Goal: Information Seeking & Learning: Find specific fact

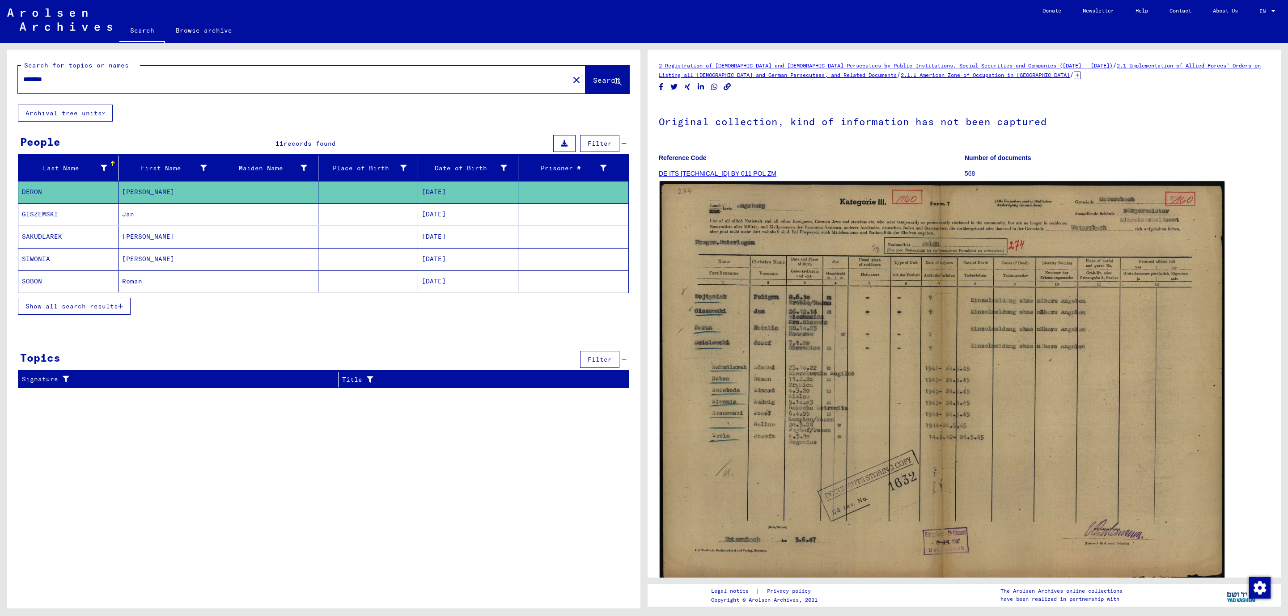
click at [772, 450] on img at bounding box center [942, 381] width 565 height 401
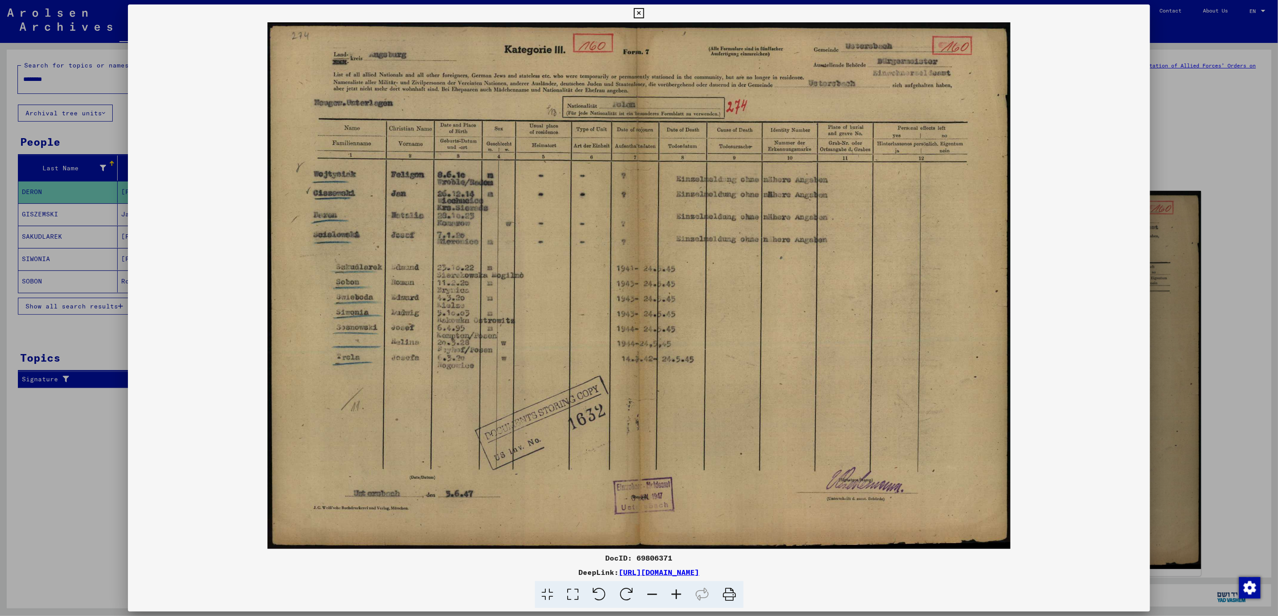
click at [636, 13] on icon at bounding box center [639, 13] width 10 height 11
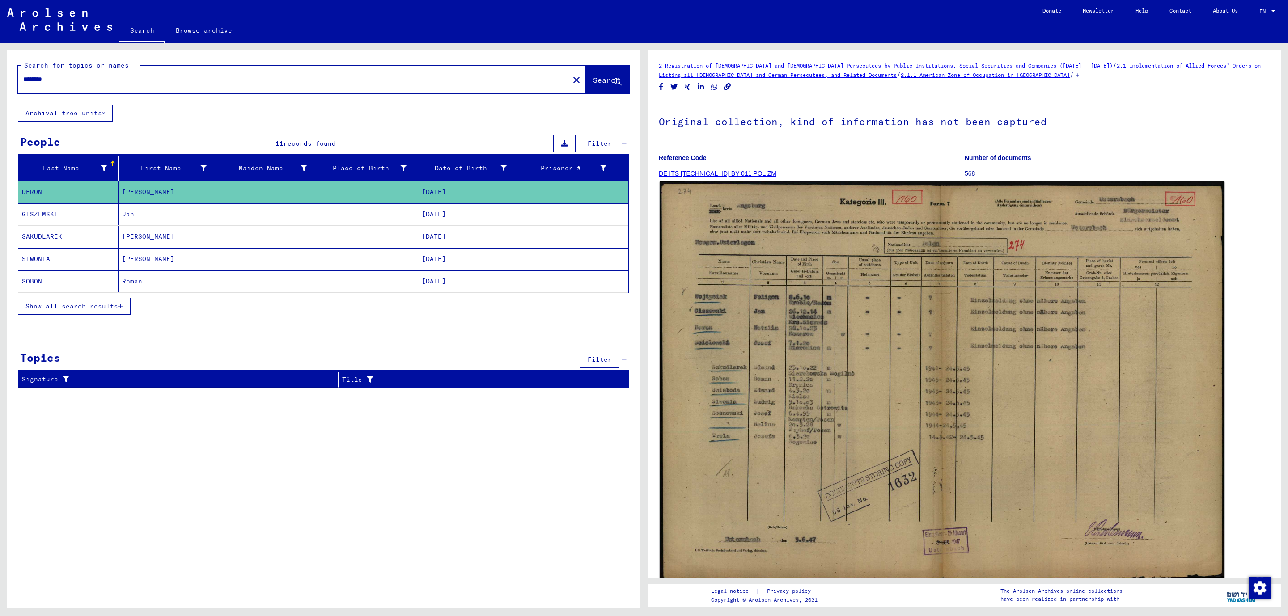
click at [816, 451] on img at bounding box center [942, 381] width 565 height 401
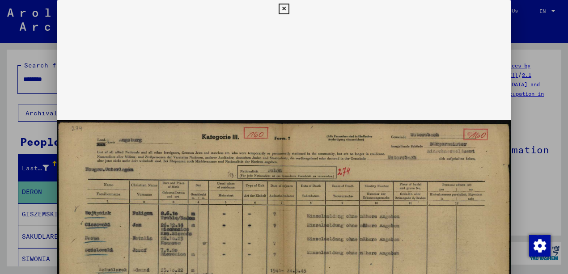
drag, startPoint x: 248, startPoint y: 230, endPoint x: 252, endPoint y: 145, distance: 85.1
drag, startPoint x: 249, startPoint y: 252, endPoint x: 428, endPoint y: 143, distance: 209.9
drag, startPoint x: 559, startPoint y: 84, endPoint x: 554, endPoint y: 142, distance: 58.8
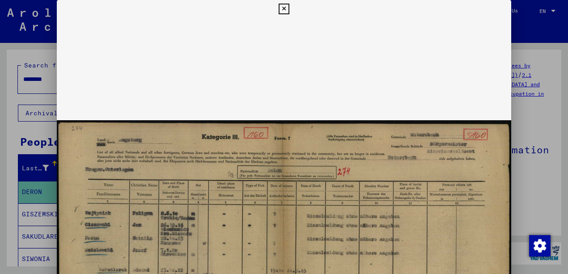
click at [555, 145] on div at bounding box center [284, 137] width 568 height 274
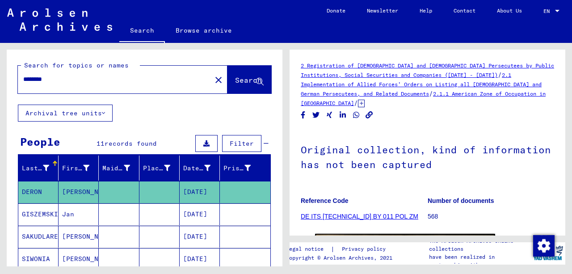
click at [569, 82] on div "2 Registration of [DEMOGRAPHIC_DATA] and [DEMOGRAPHIC_DATA] Persecutees by Publ…" at bounding box center [430, 155] width 286 height 224
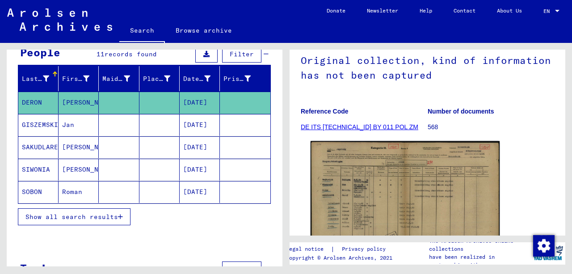
scroll to position [149, 0]
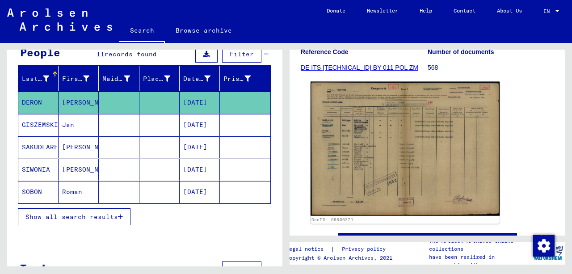
click at [362, 170] on img at bounding box center [405, 149] width 189 height 134
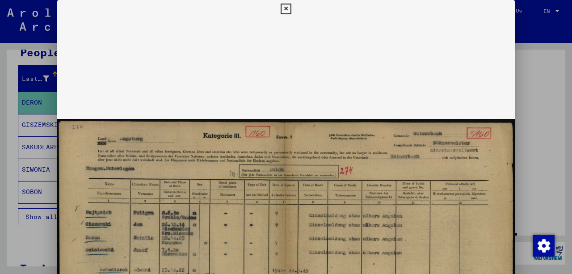
click at [284, 12] on icon at bounding box center [286, 9] width 10 height 11
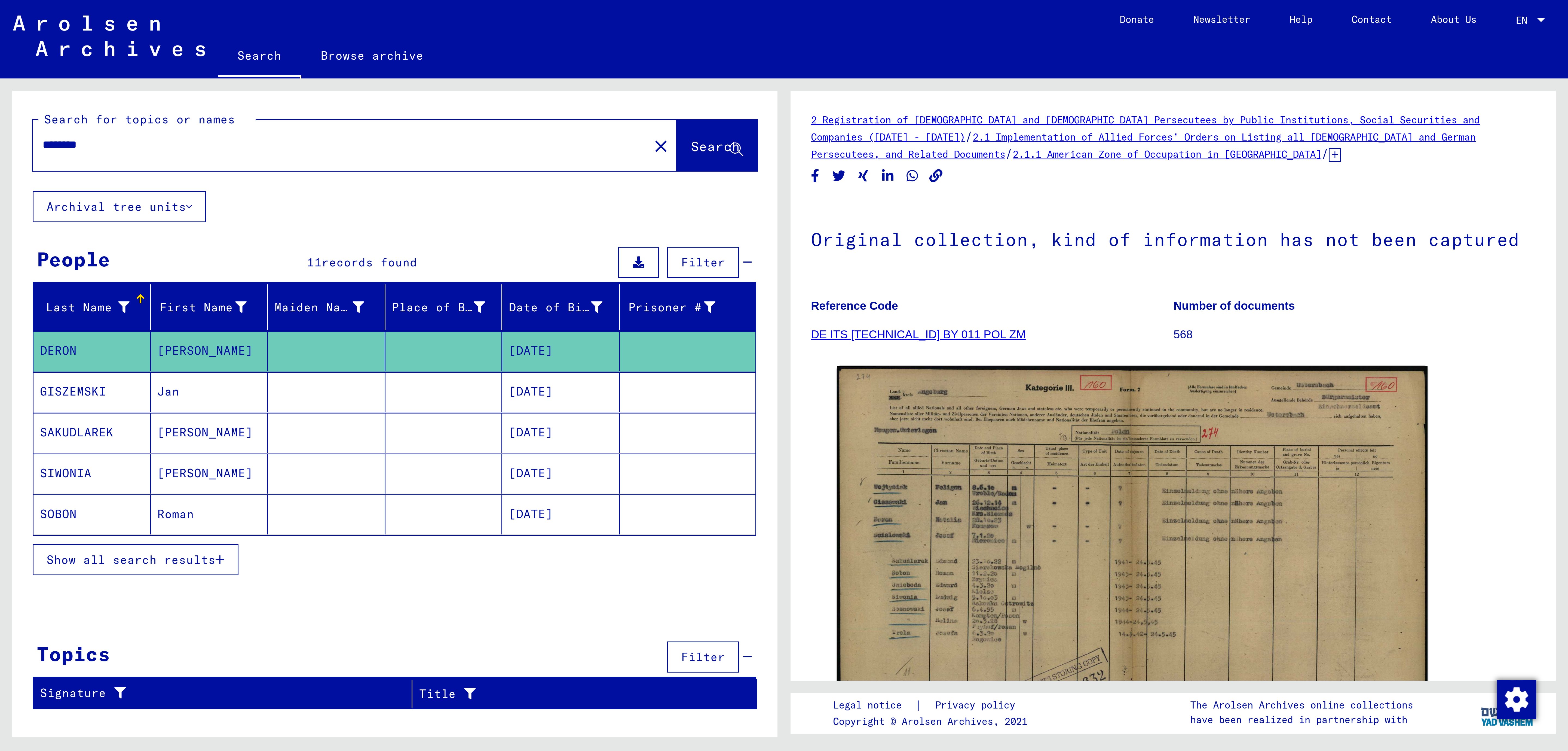
scroll to position [0, 0]
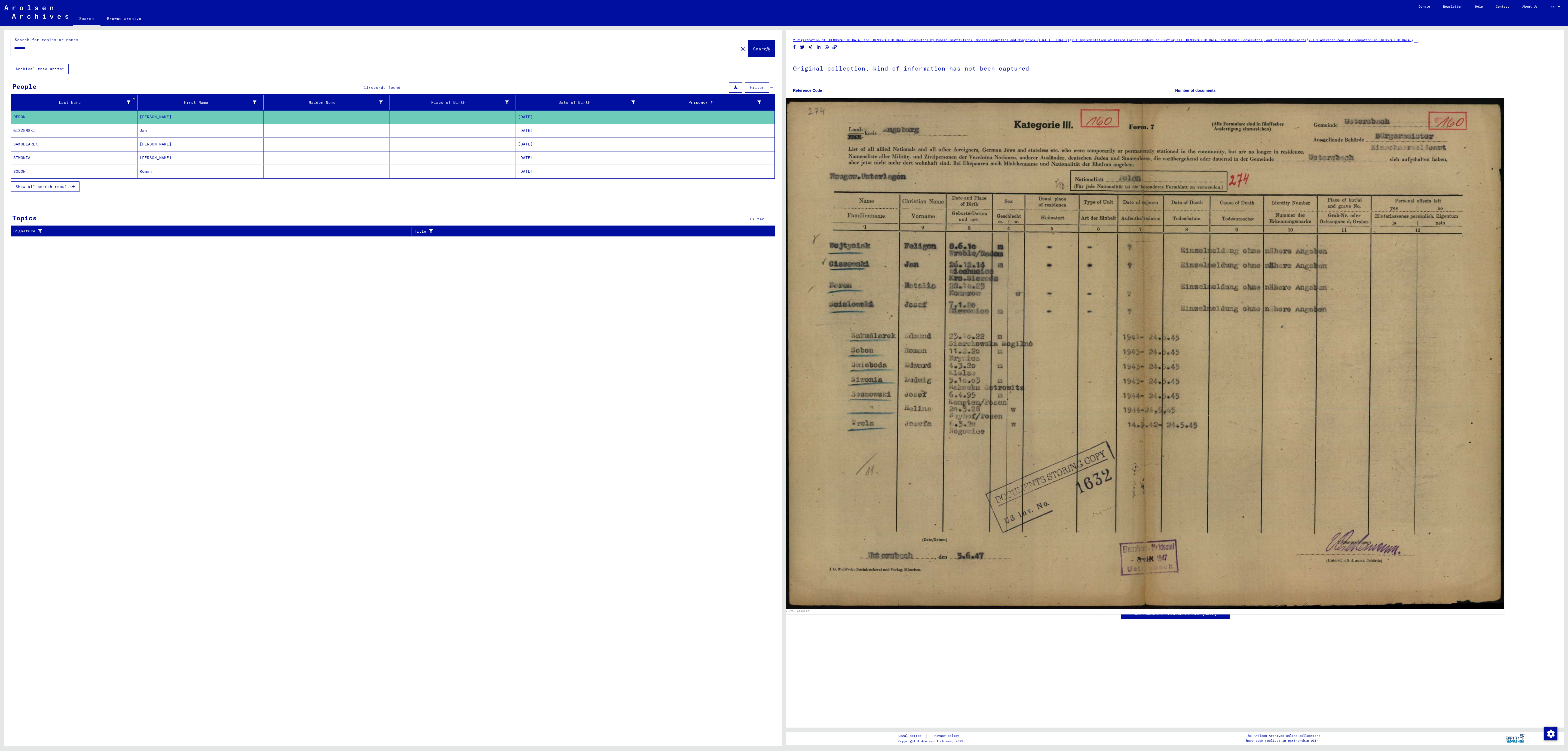
click at [784, 375] on img at bounding box center [1144, 353] width 719 height 511
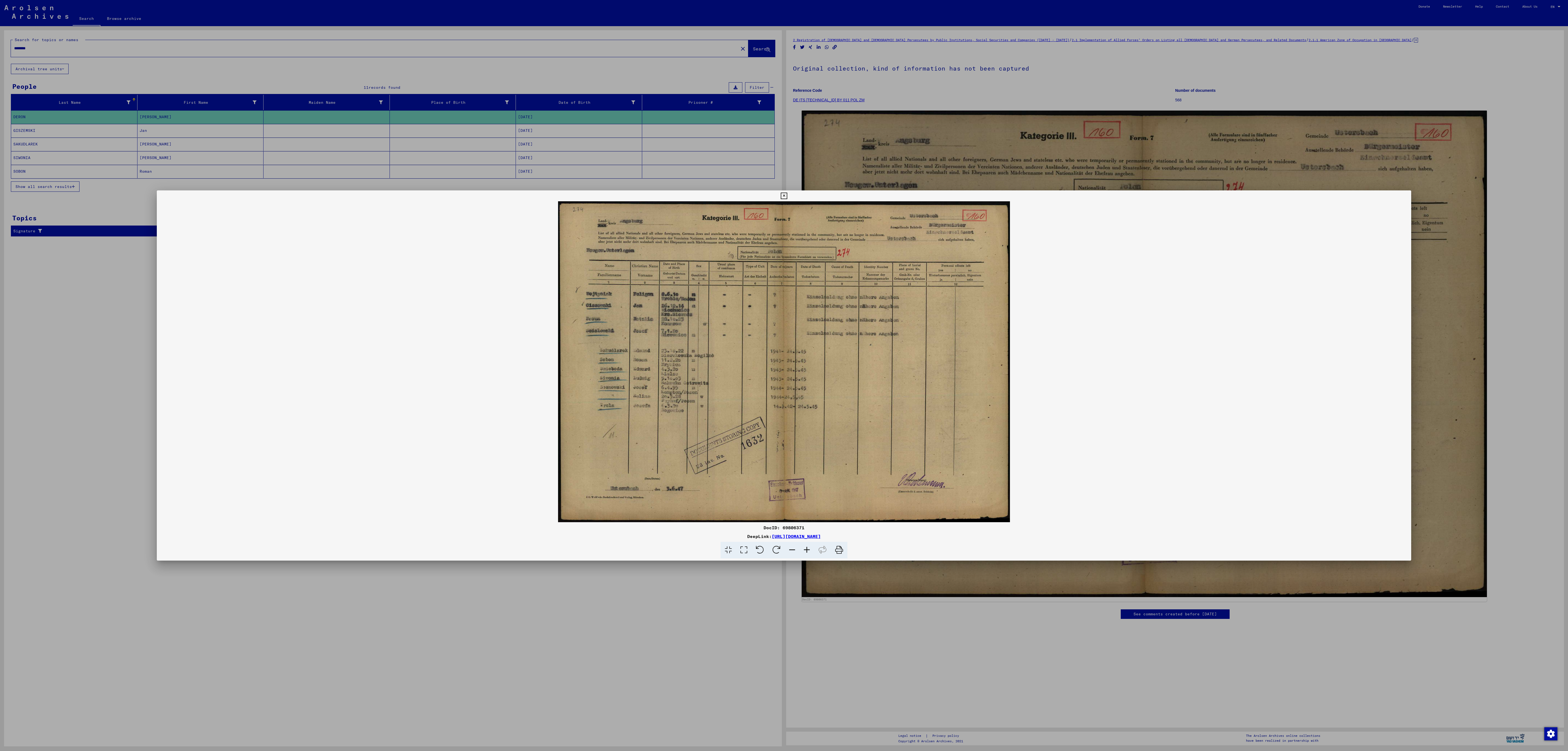
click at [784, 375] on icon at bounding box center [807, 550] width 15 height 16
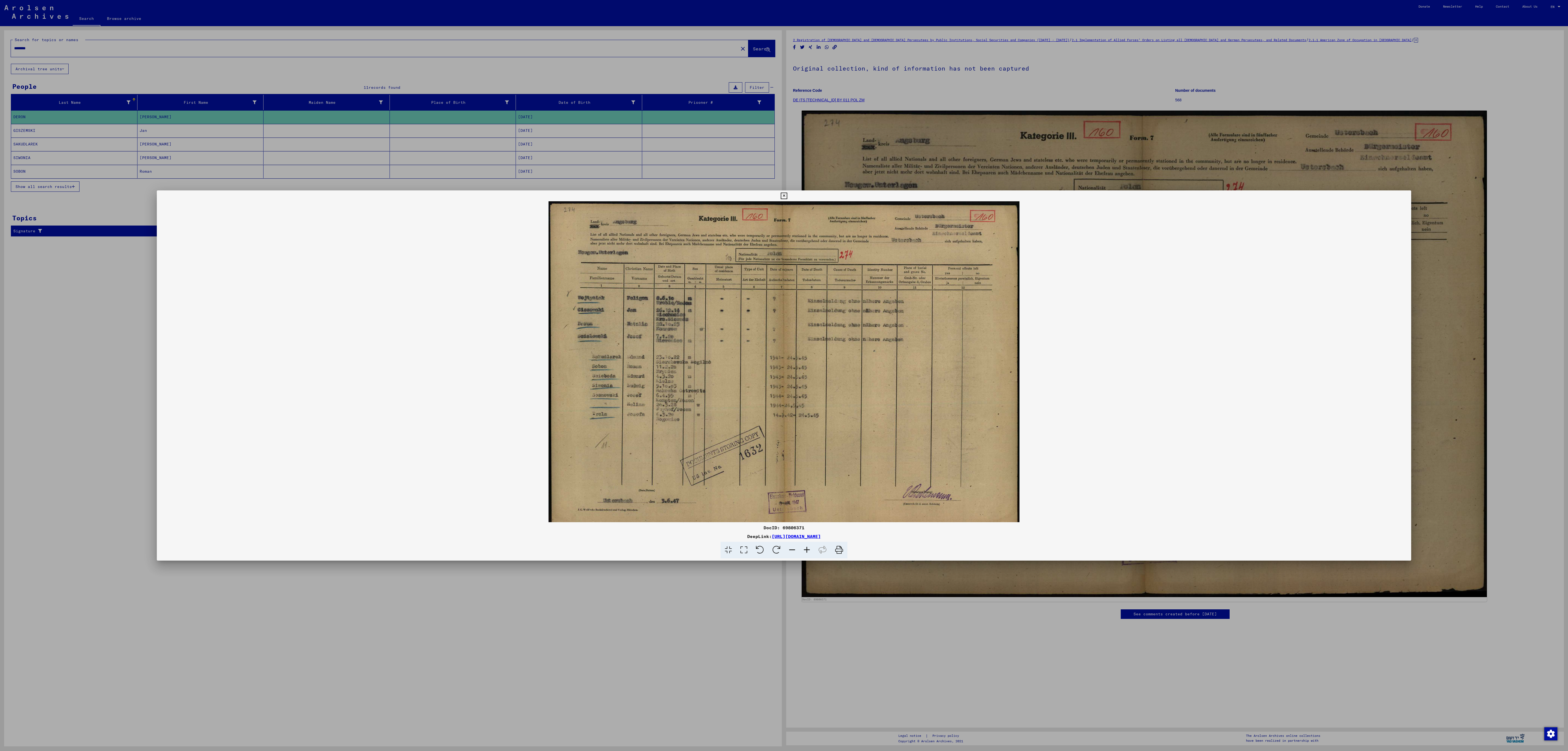
click at [784, 375] on icon at bounding box center [807, 550] width 15 height 16
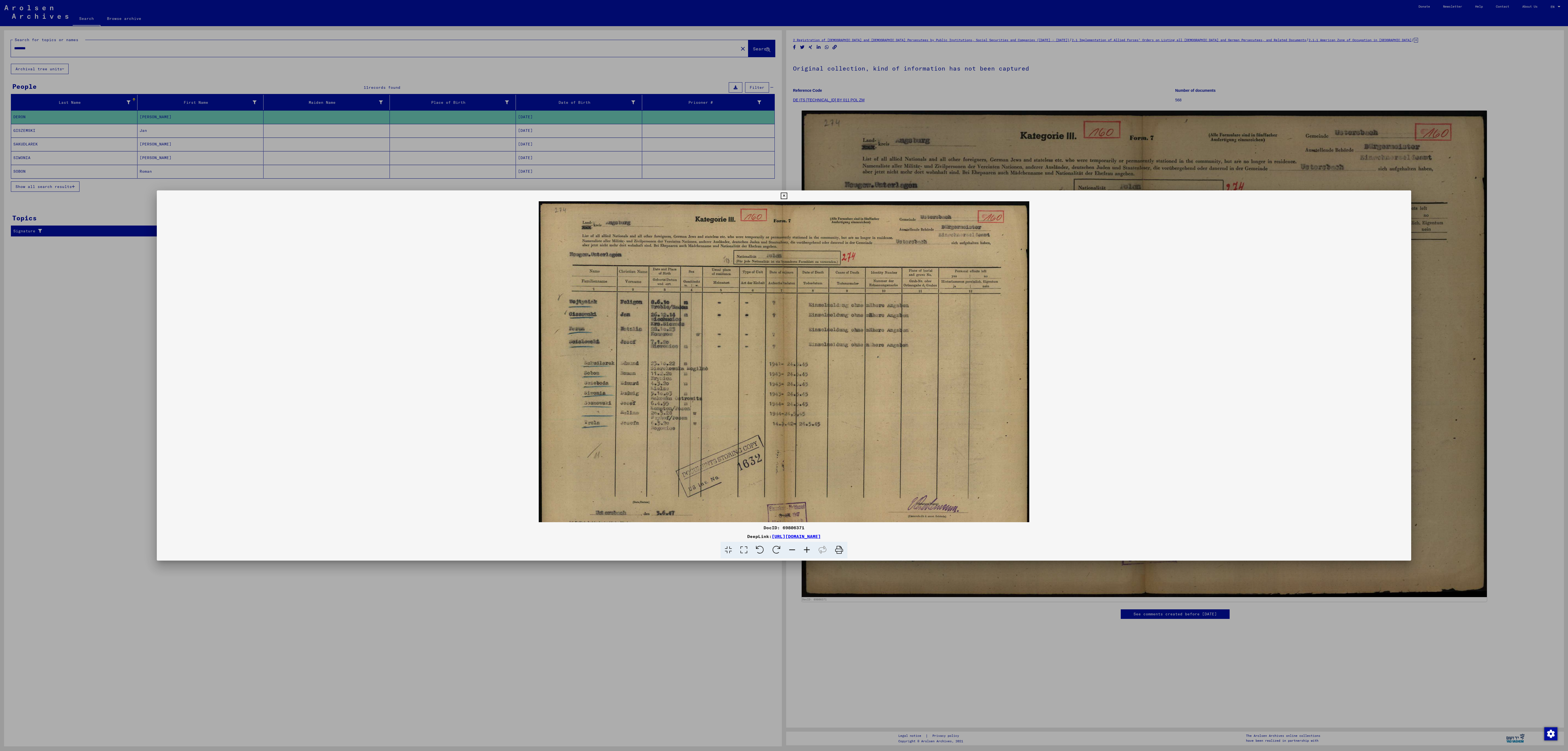
click at [784, 375] on icon at bounding box center [807, 550] width 15 height 16
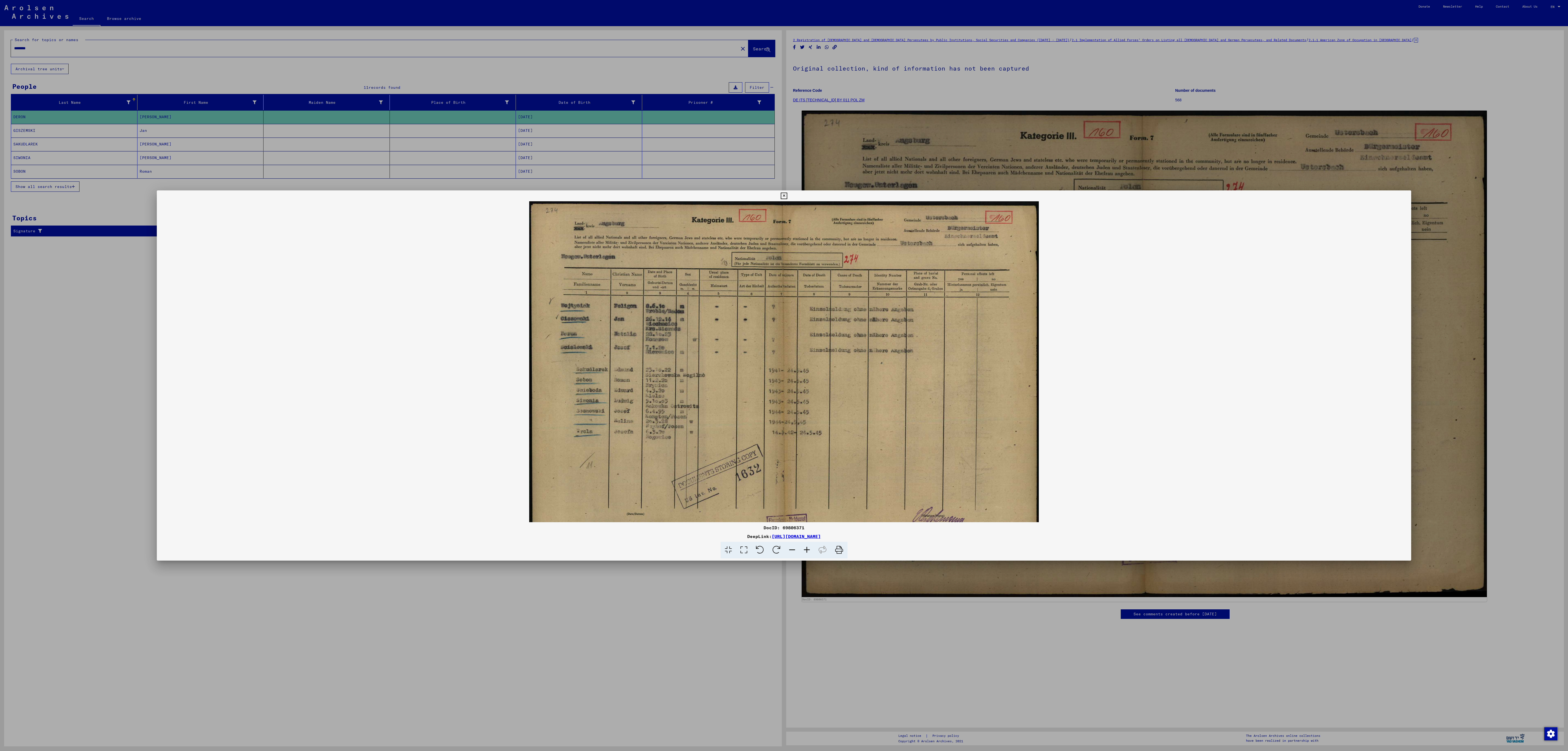
click at [784, 375] on icon at bounding box center [807, 550] width 15 height 16
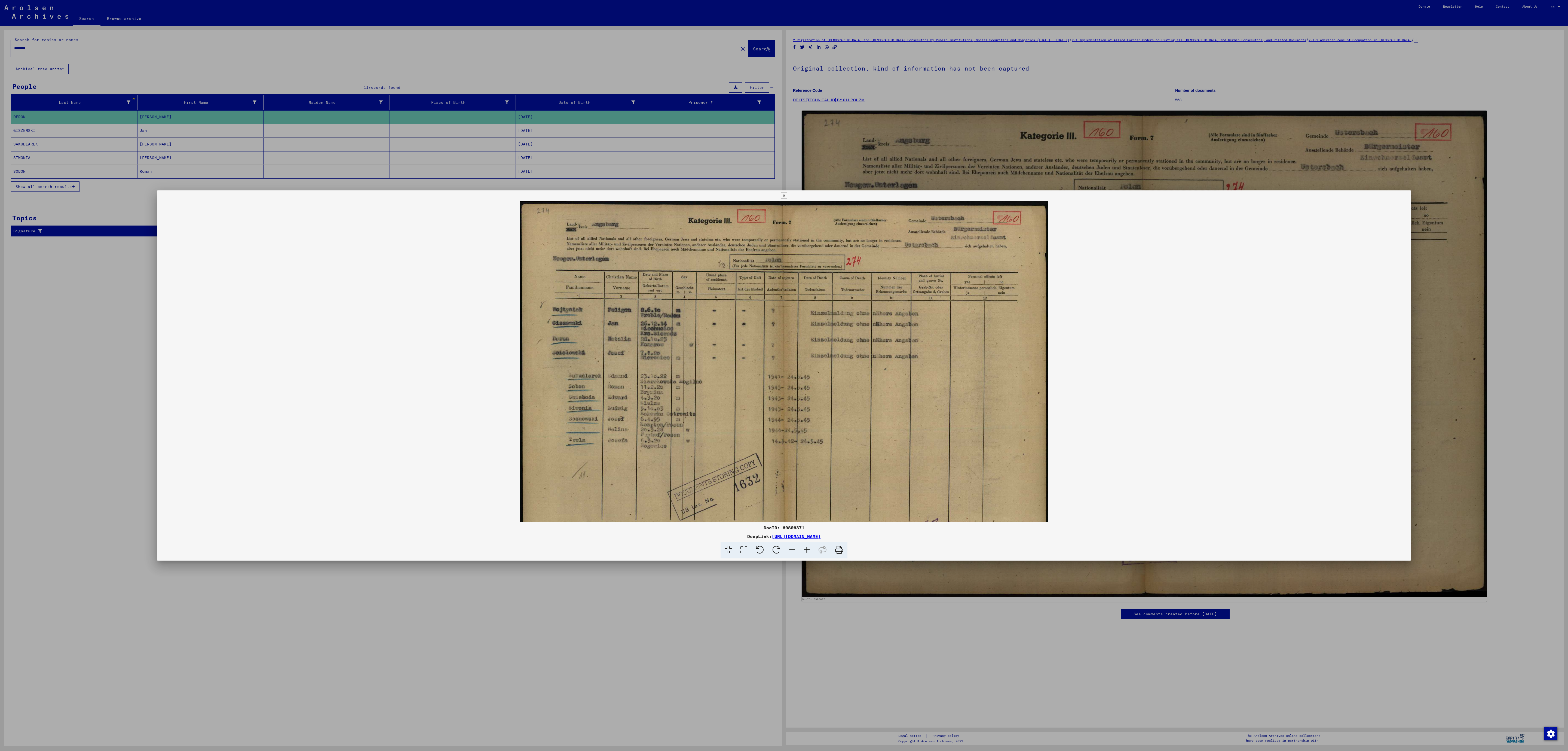
click at [784, 375] on icon at bounding box center [807, 550] width 15 height 16
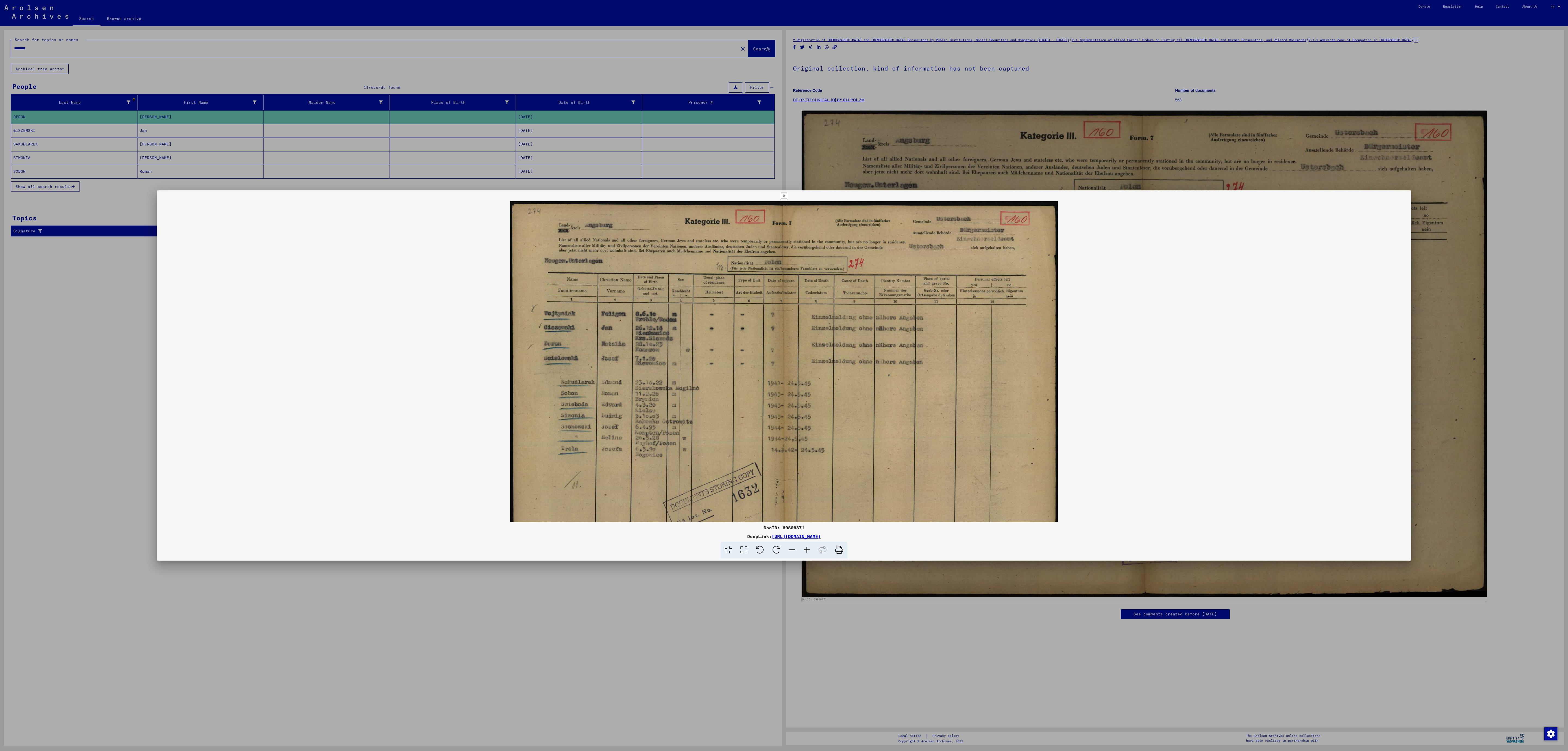
click at [784, 375] on icon at bounding box center [807, 550] width 15 height 16
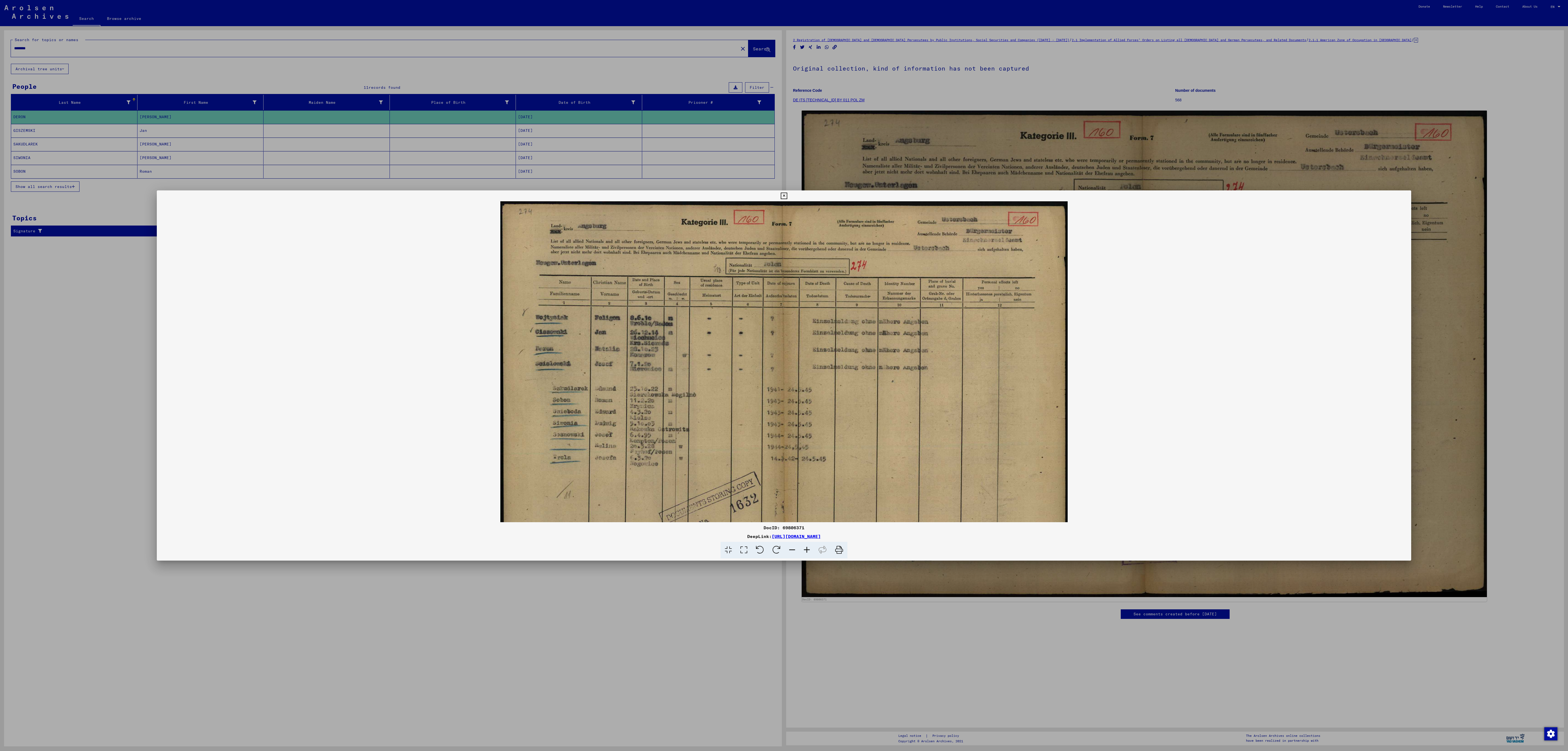
click at [784, 375] on icon at bounding box center [807, 550] width 15 height 16
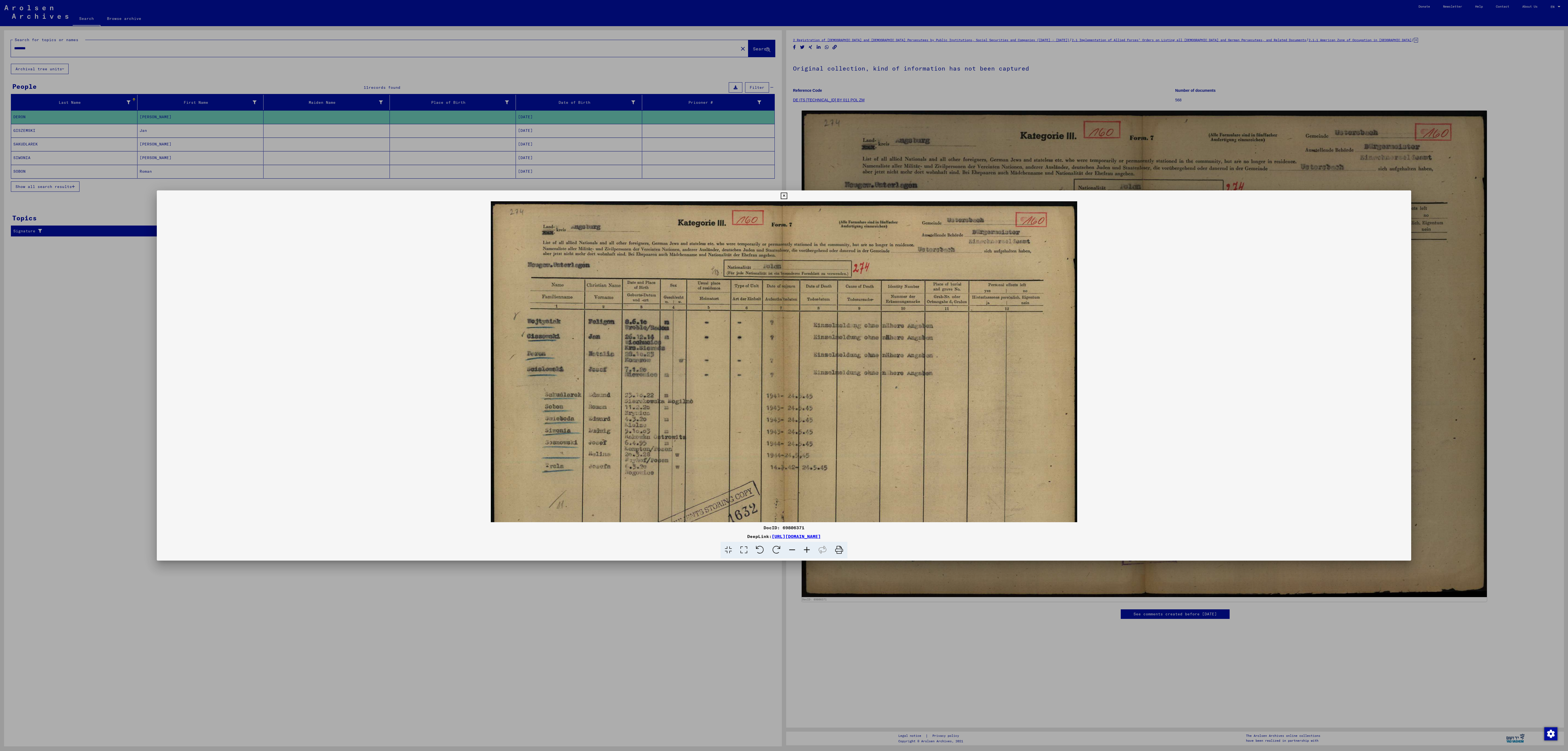
click at [784, 375] on icon at bounding box center [807, 550] width 15 height 16
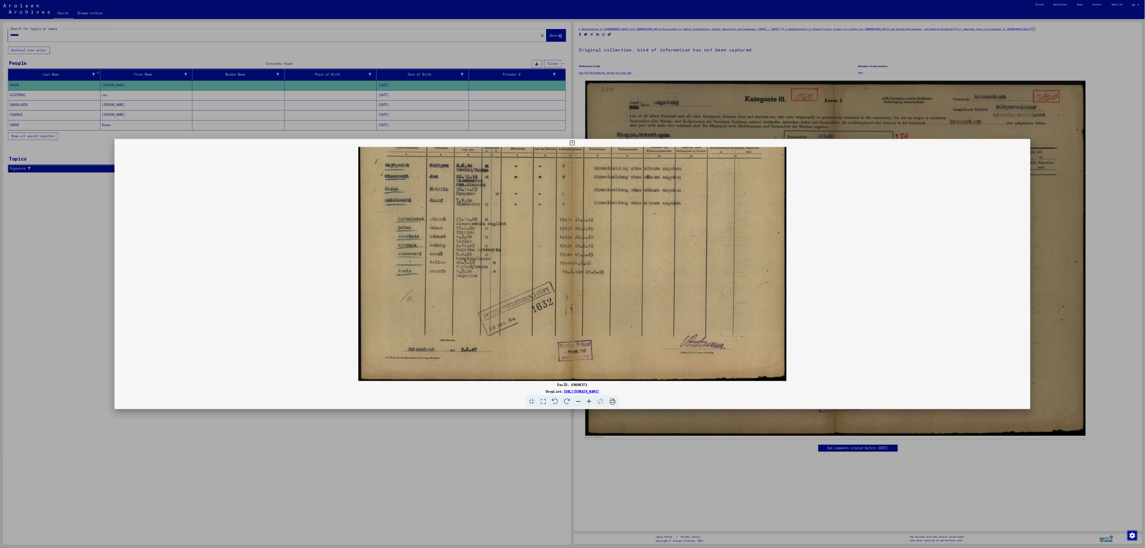
scroll to position [137, 0]
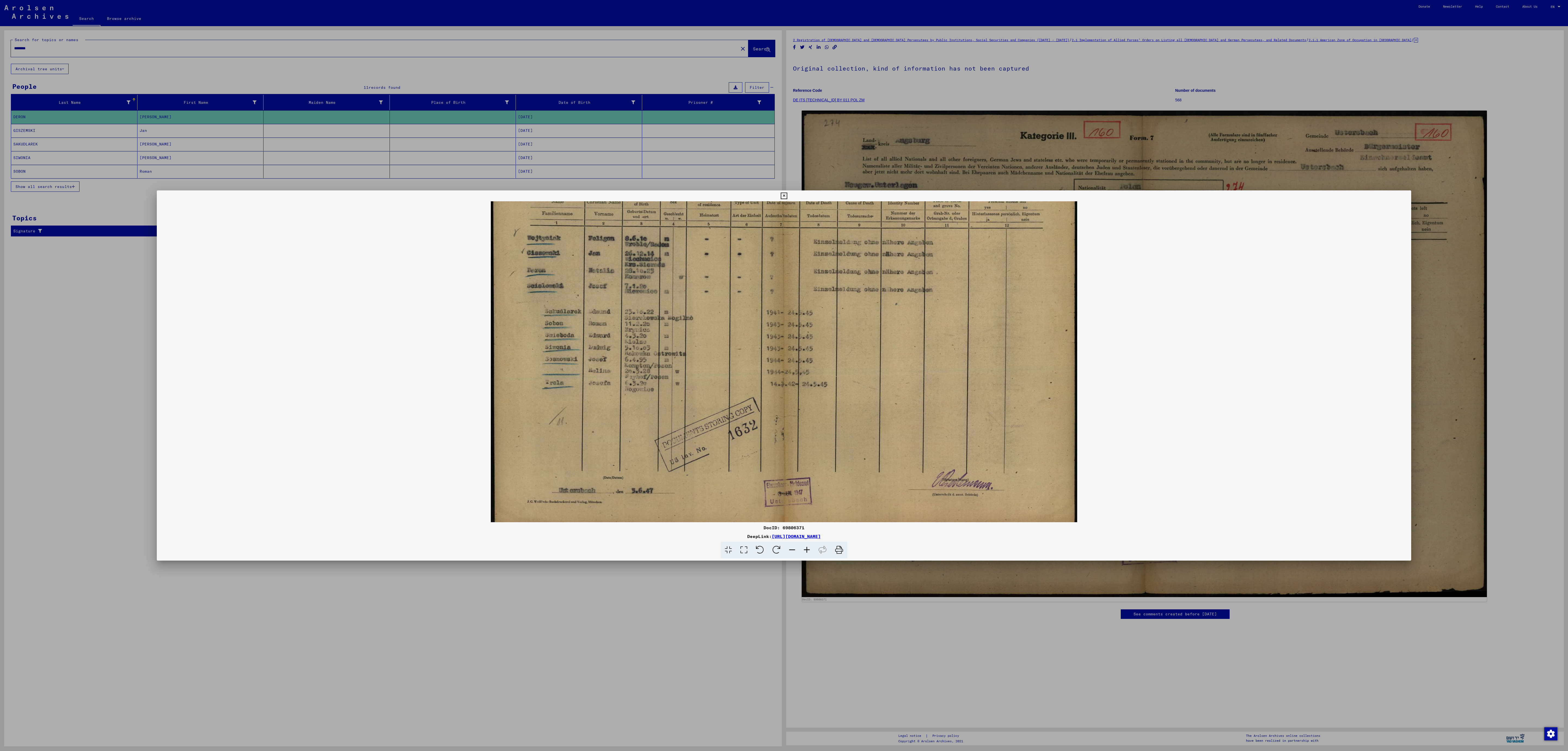
drag, startPoint x: 789, startPoint y: 413, endPoint x: 813, endPoint y: 248, distance: 166.7
click at [784, 248] on img at bounding box center [783, 326] width 586 height 416
click at [784, 194] on icon at bounding box center [784, 196] width 6 height 7
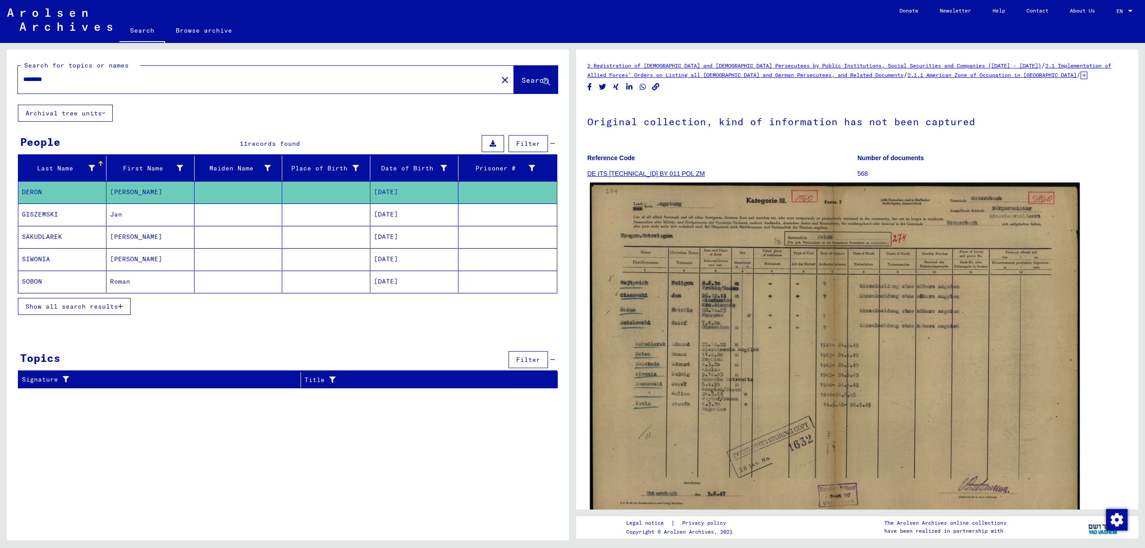
click at [745, 392] on img at bounding box center [835, 355] width 490 height 347
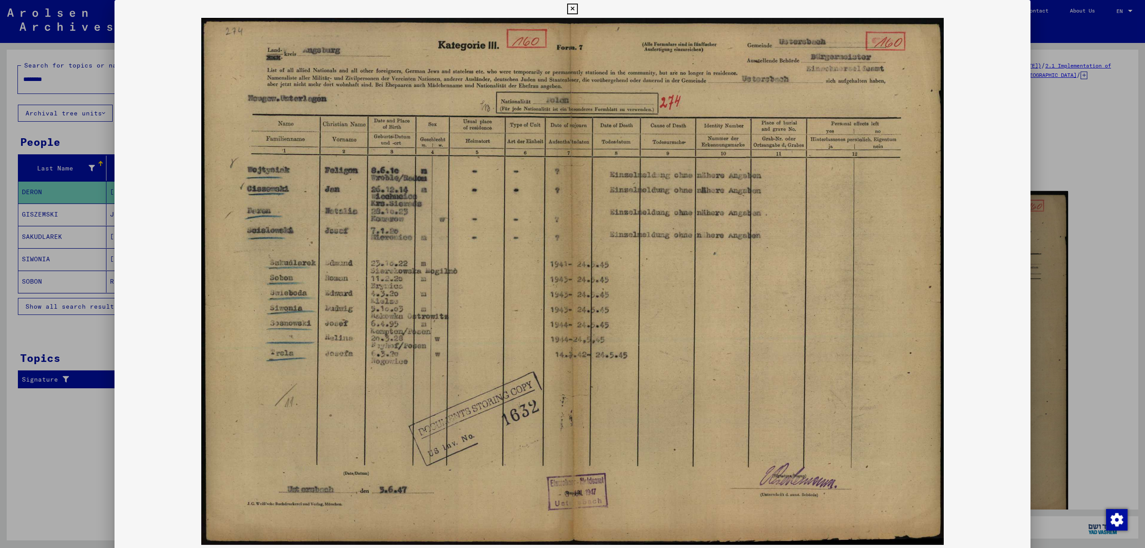
click at [569, 396] on img at bounding box center [572, 281] width 916 height 527
click at [572, 10] on icon at bounding box center [572, 9] width 10 height 11
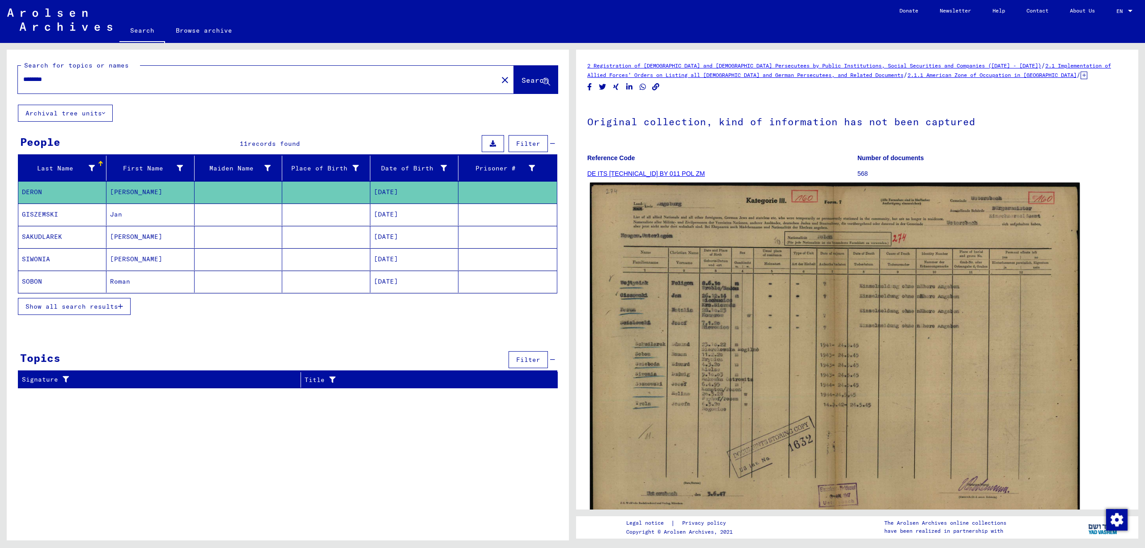
scroll to position [179, 0]
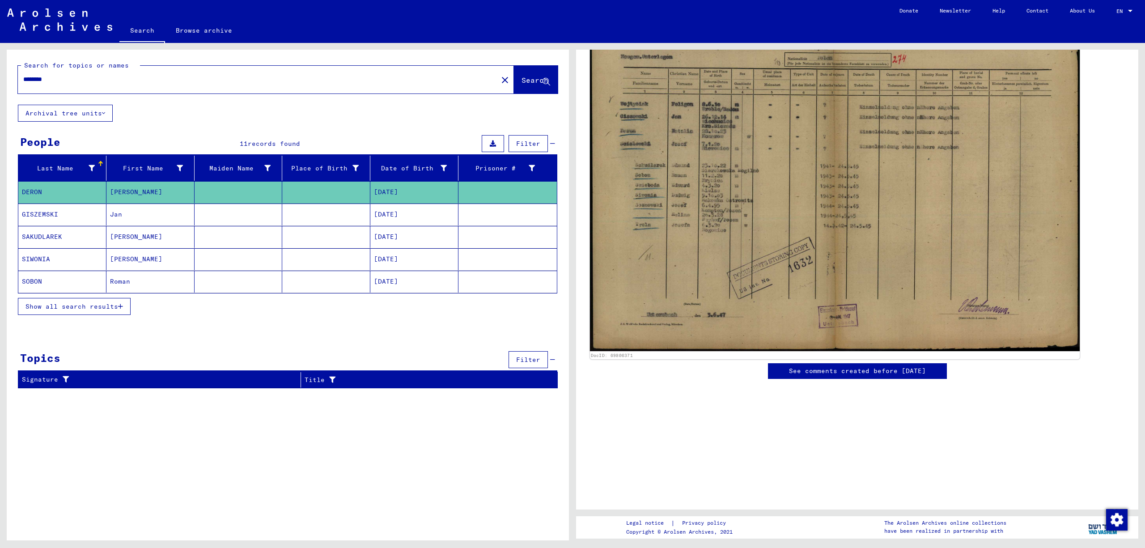
click at [775, 270] on img at bounding box center [835, 177] width 490 height 347
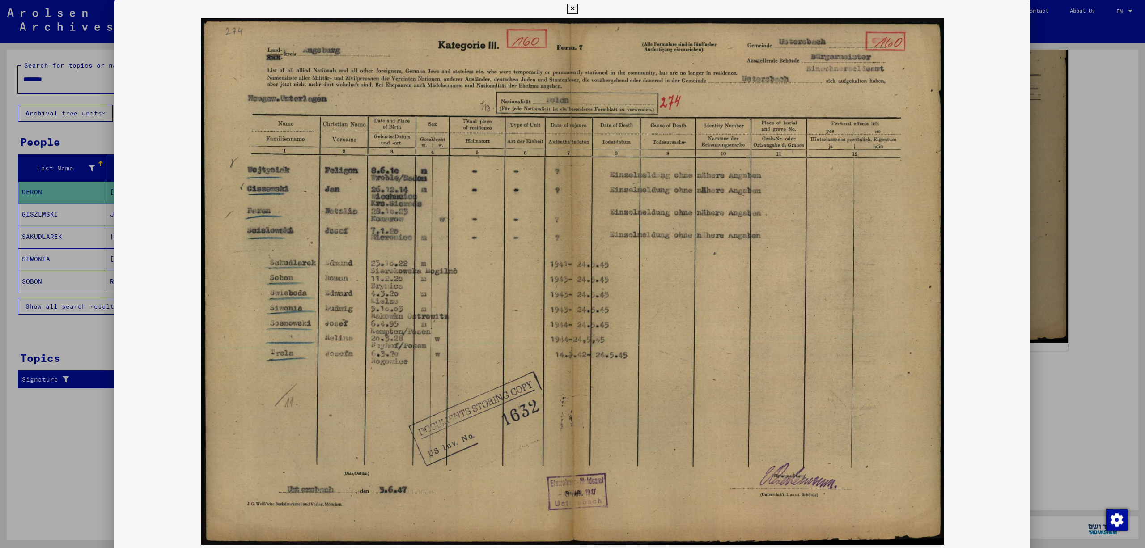
drag, startPoint x: 1133, startPoint y: 283, endPoint x: 1131, endPoint y: 371, distance: 87.7
click at [1131, 371] on div at bounding box center [572, 274] width 1145 height 548
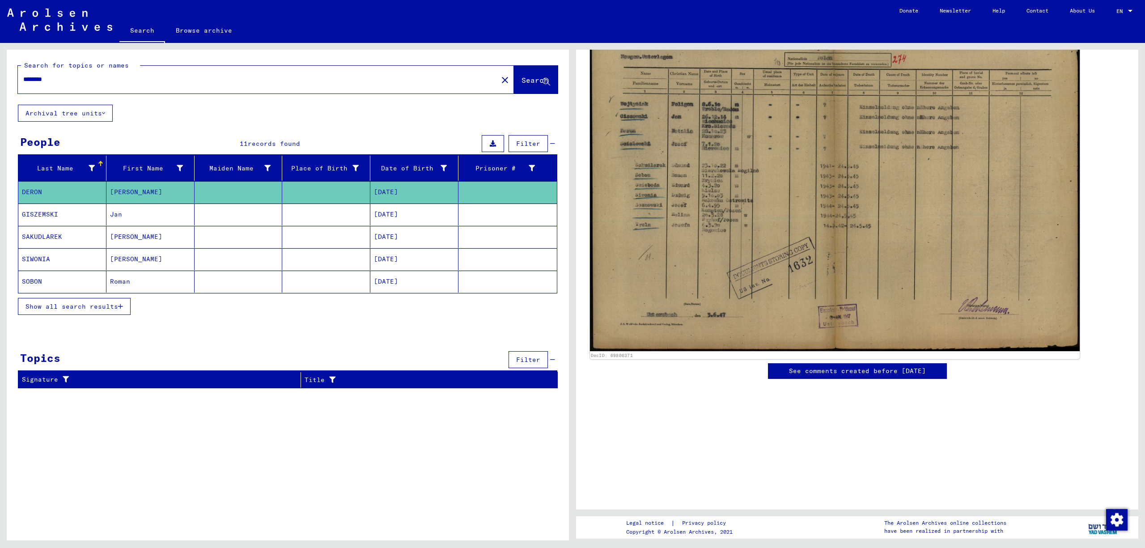
click at [677, 352] on div "DocID: 69806371" at bounding box center [835, 355] width 488 height 6
drag, startPoint x: 641, startPoint y: 347, endPoint x: 609, endPoint y: 349, distance: 31.8
click at [609, 352] on div "DocID: 69806371" at bounding box center [835, 355] width 488 height 6
copy link "69806371"
